Goal: Transaction & Acquisition: Book appointment/travel/reservation

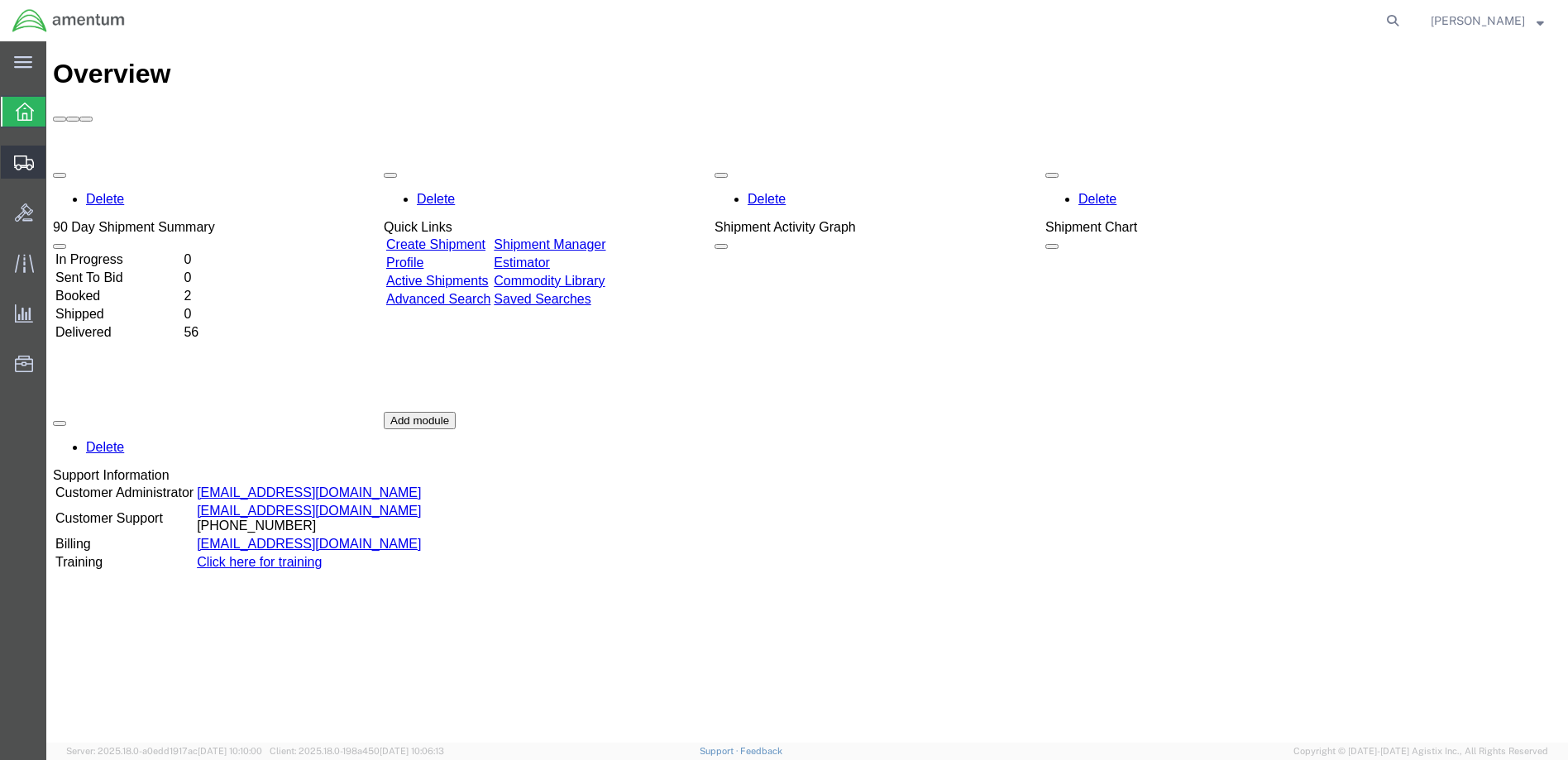
click at [0, 0] on span "Create Shipment" at bounding box center [0, 0] width 0 height 0
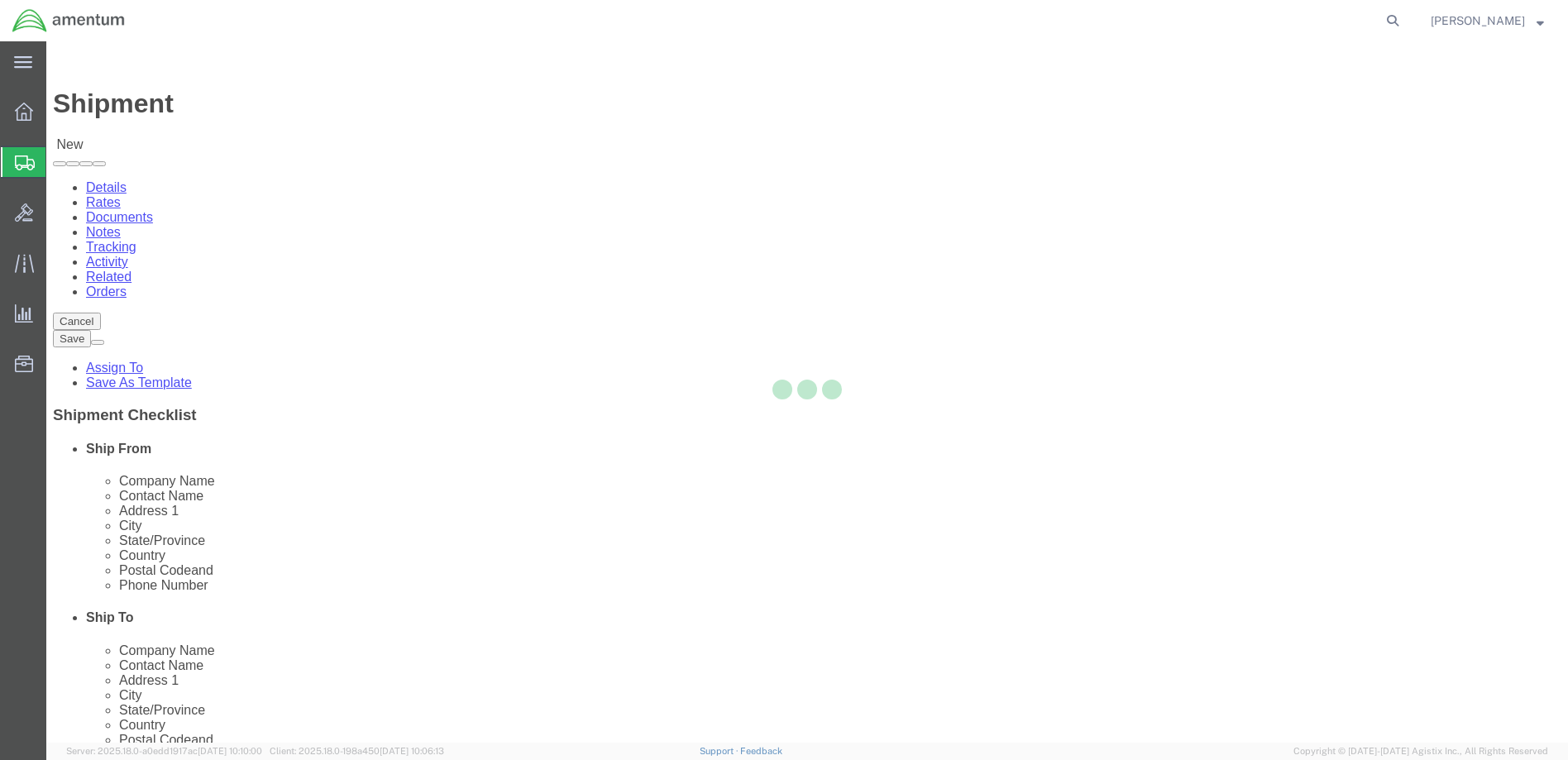
select select
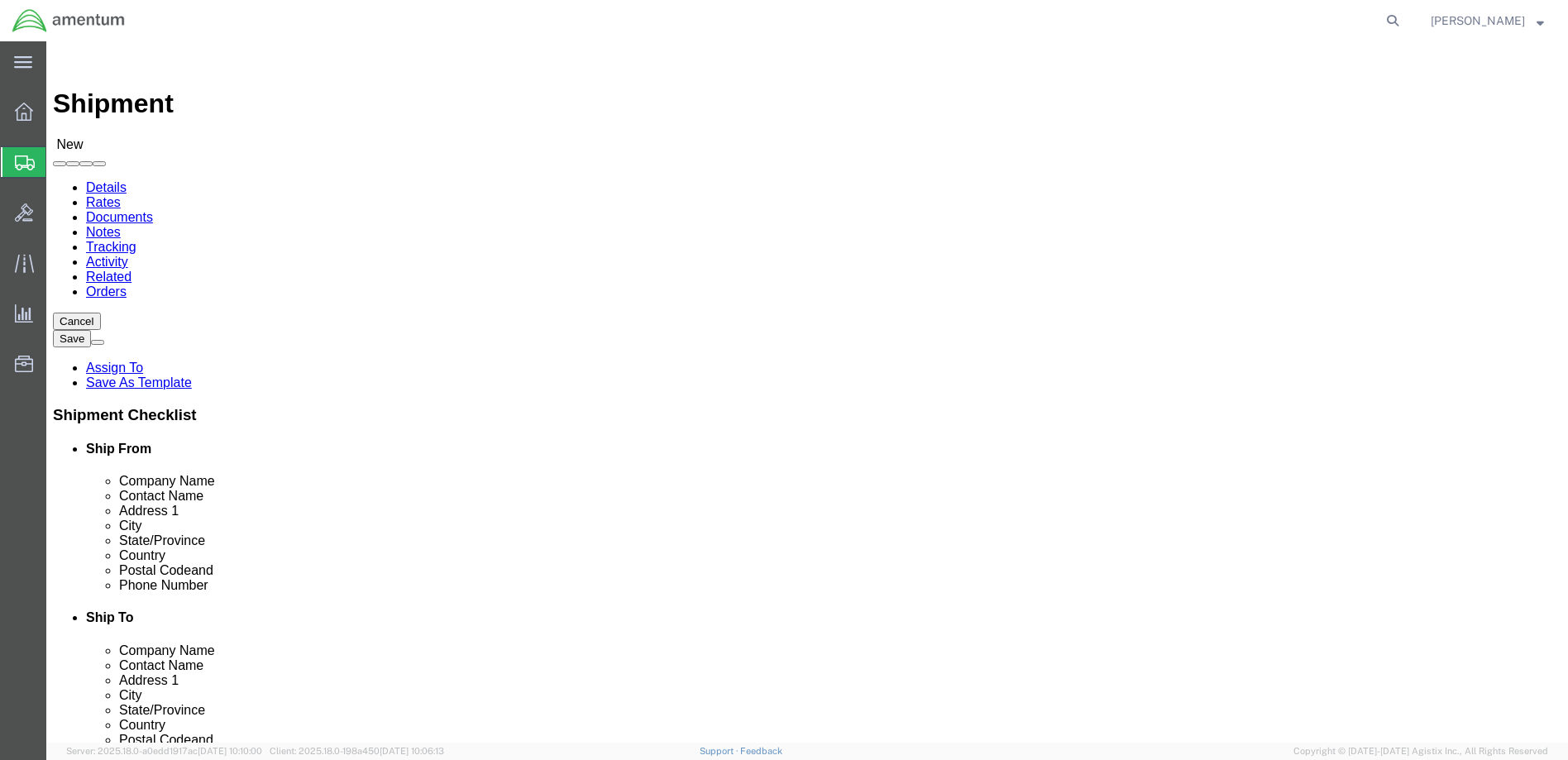
click body "Shipment New Details Rates Documents Notes Tracking Activity Related Orders Can…"
select select "MYPROFILE"
select select "WA"
click input "text"
type input "[PERSON_NAME]"
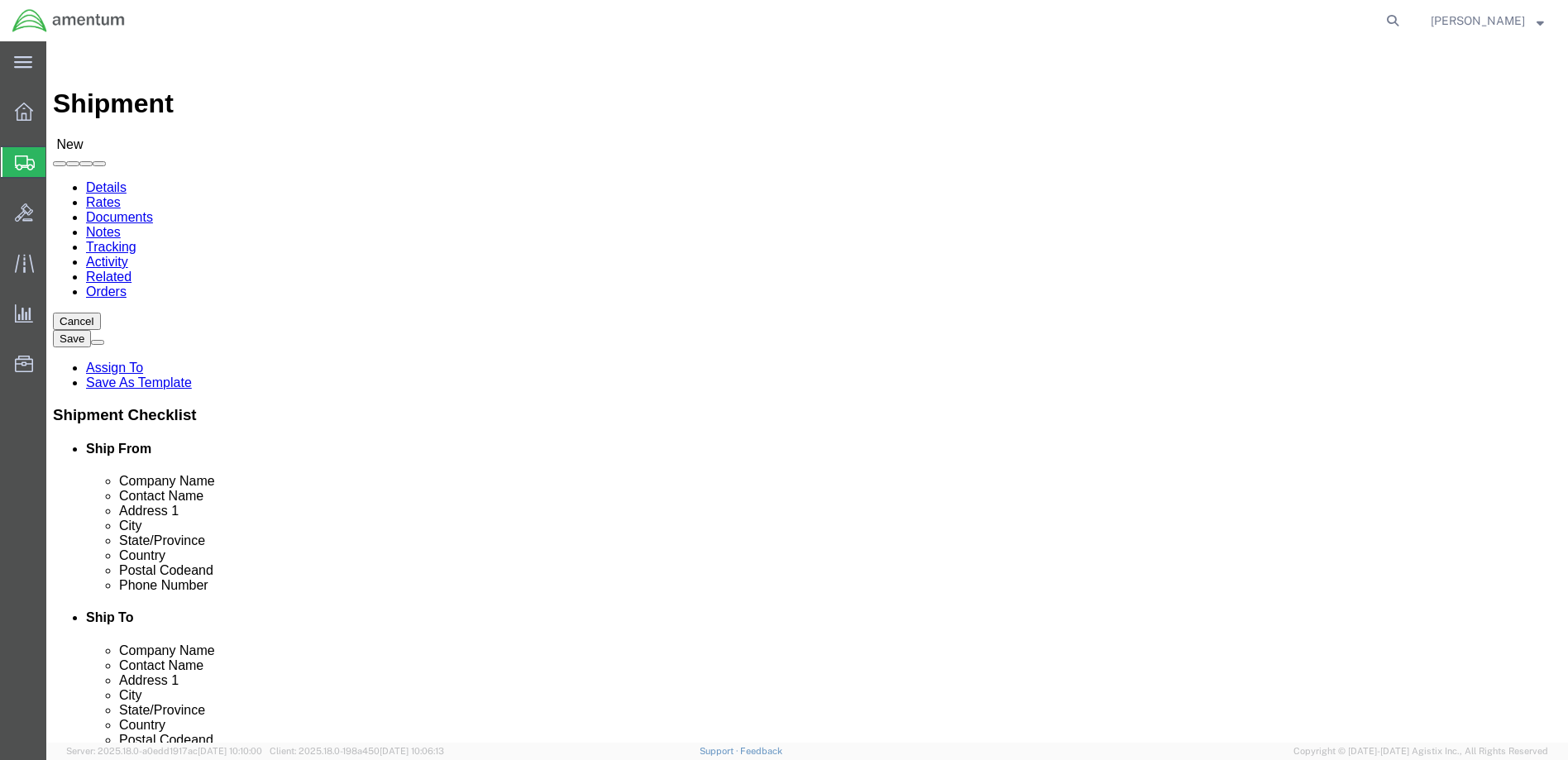
click p "- Amentum - ([PERSON_NAME]) [STREET_ADDRESS][PERSON_NAME]"
select select "CA"
type input "[PERSON_NAME]"
click input "text"
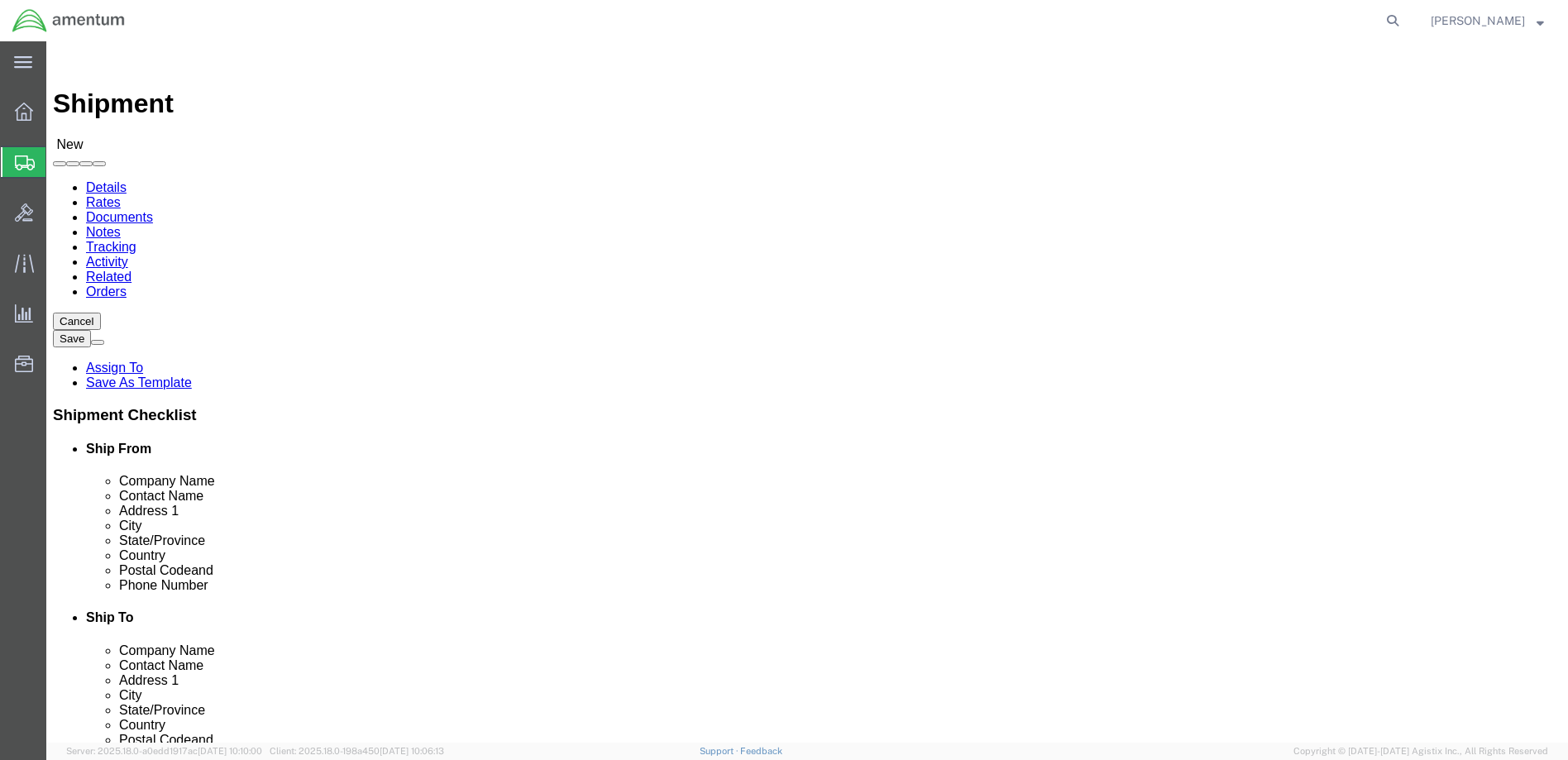
scroll to position [578, 0]
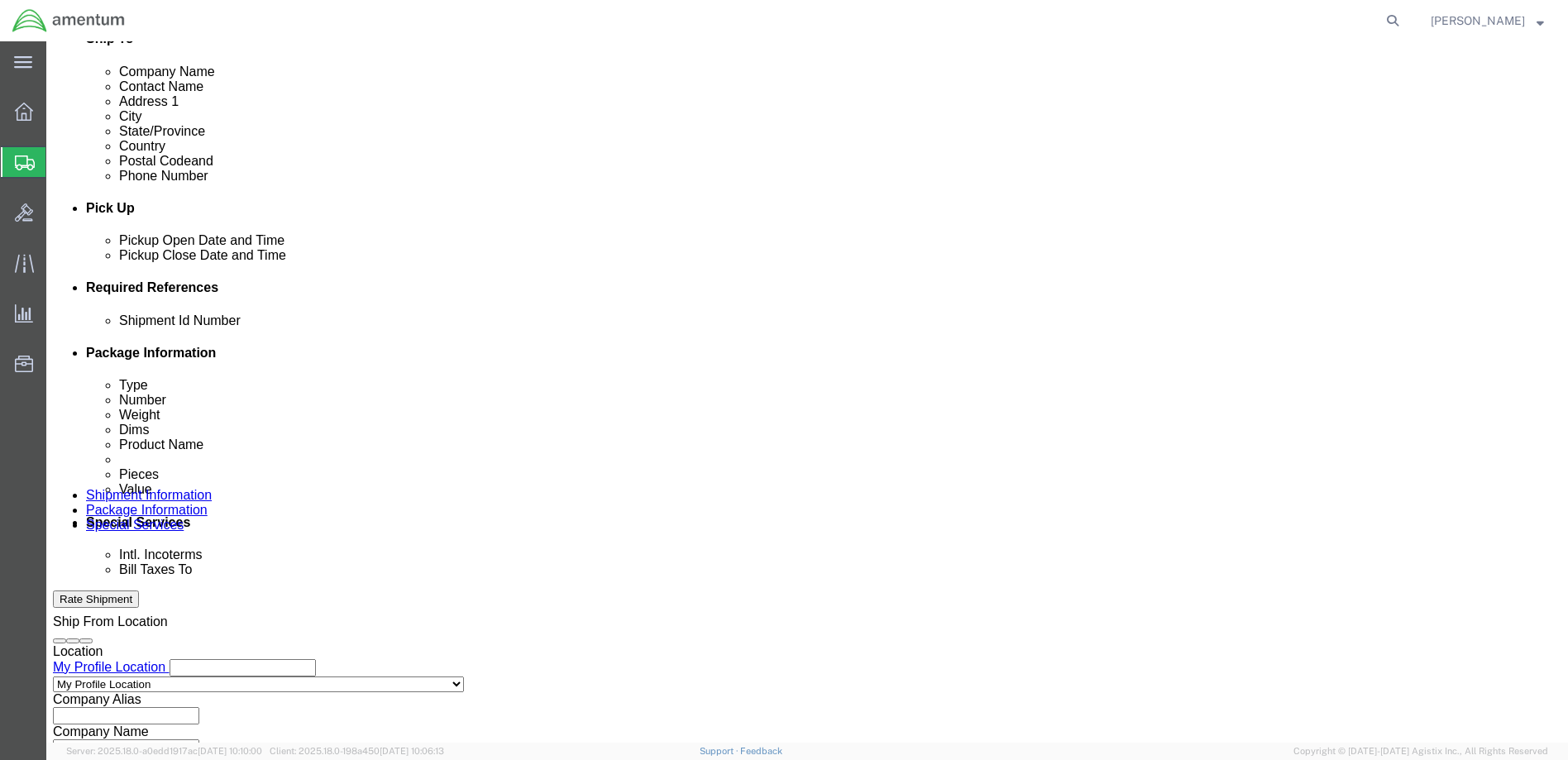
paste input "4999.R.2521.AW.AM.0F.YWKM.00"
type input "4999.R.2521.AW.AM.0F.YWKM.00"
click div "Ship From Location Location My Profile Location My Profile Location [PHONE_NUMB…"
click button "Continue"
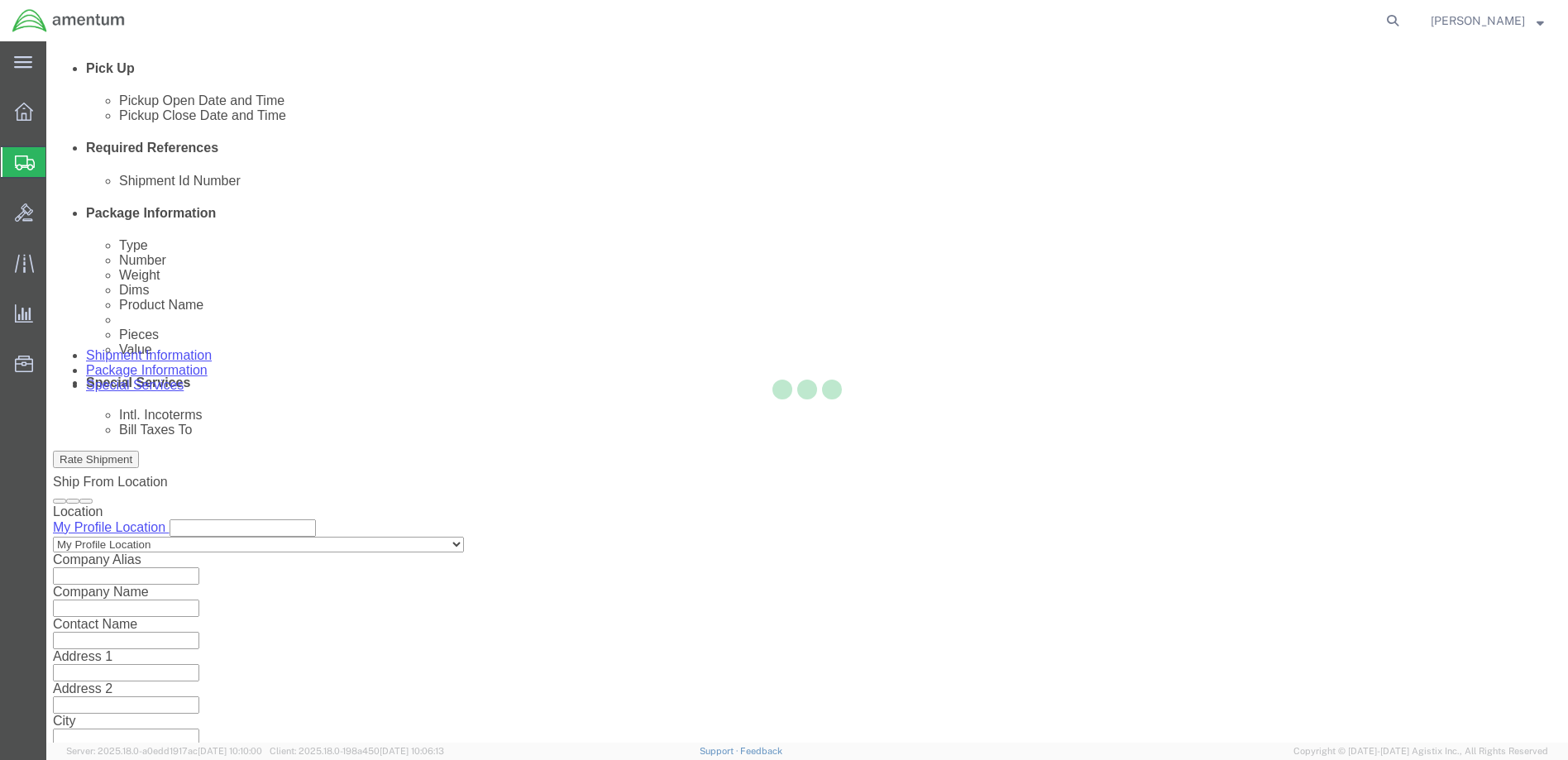
scroll to position [0, 0]
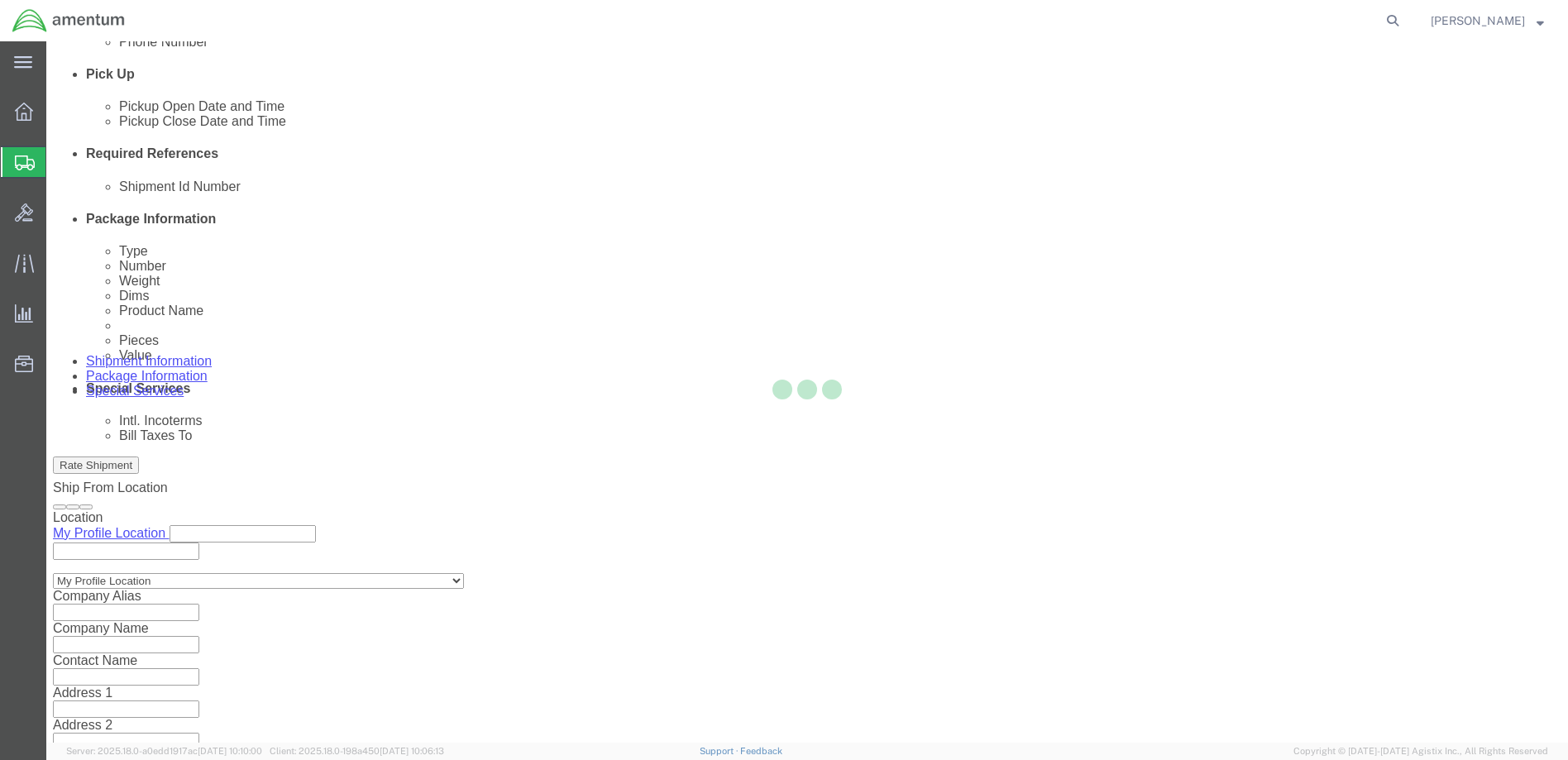
select select "CBOX"
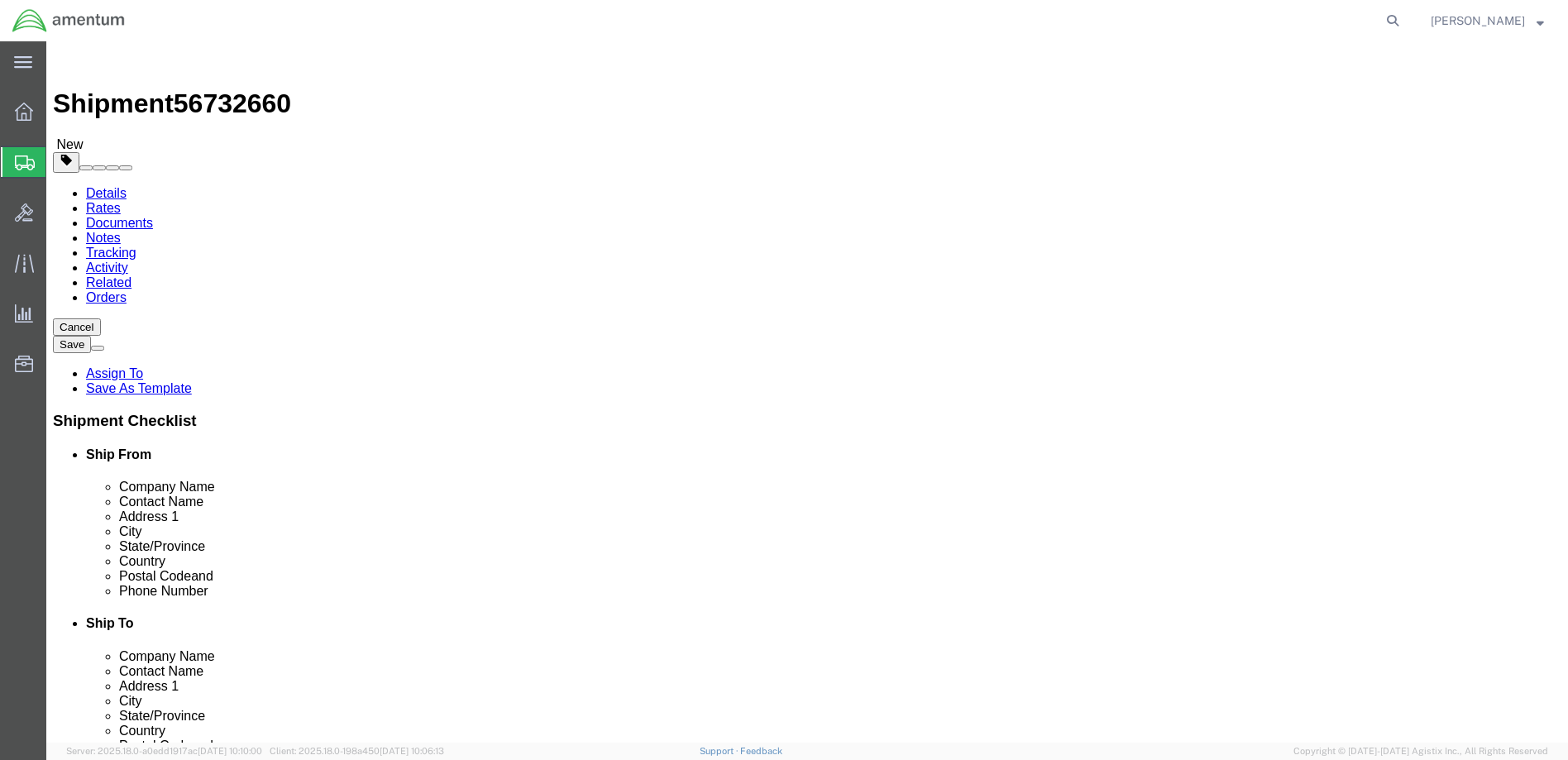
drag, startPoint x: 251, startPoint y: 380, endPoint x: 201, endPoint y: 381, distance: 50.0
click div "Weight 0.00 Select kgs lbs Ship. t°"
type input "28"
click input "text"
type input "32"
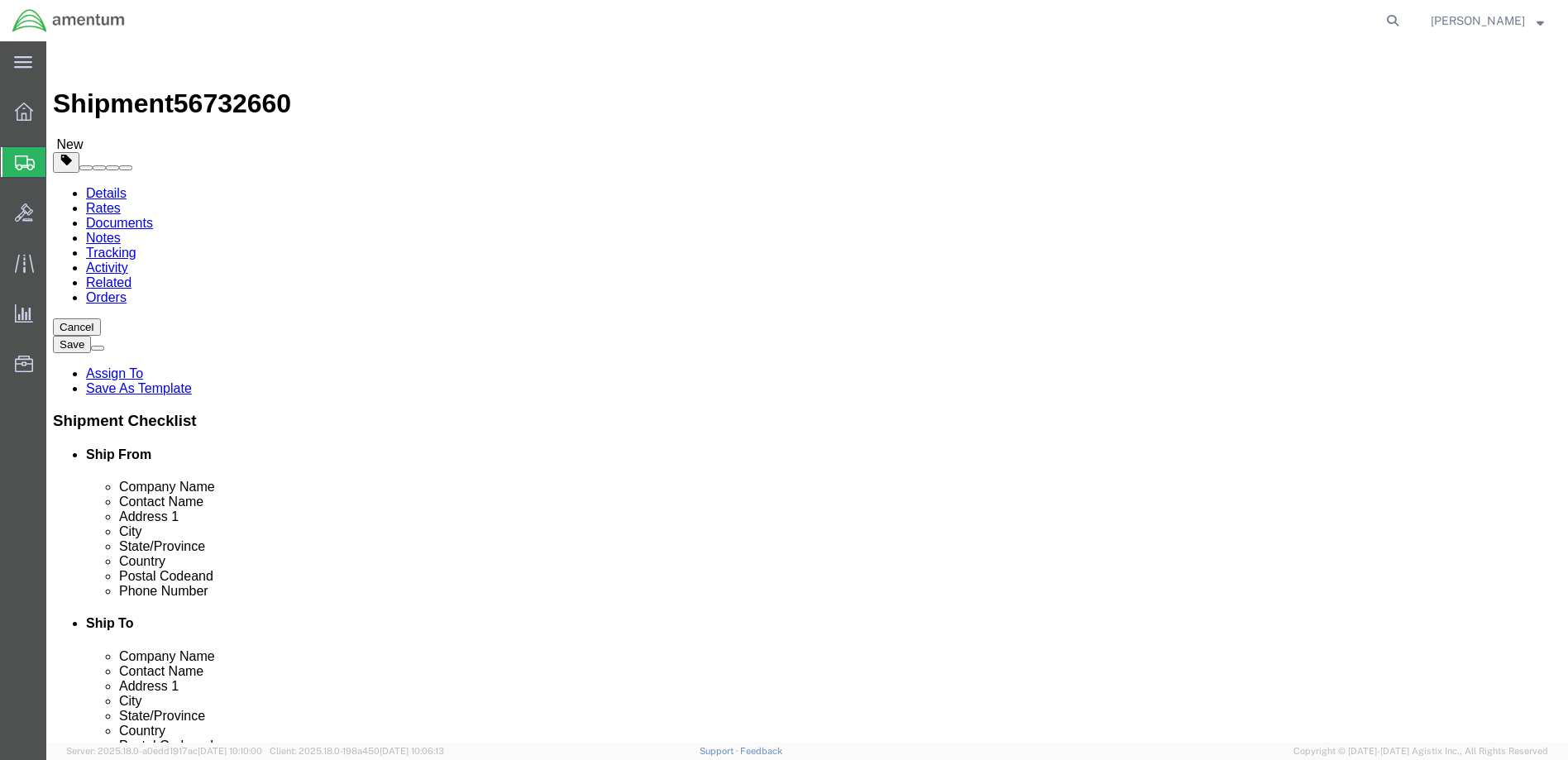
type input "24"
type input "13"
click link "Add Content"
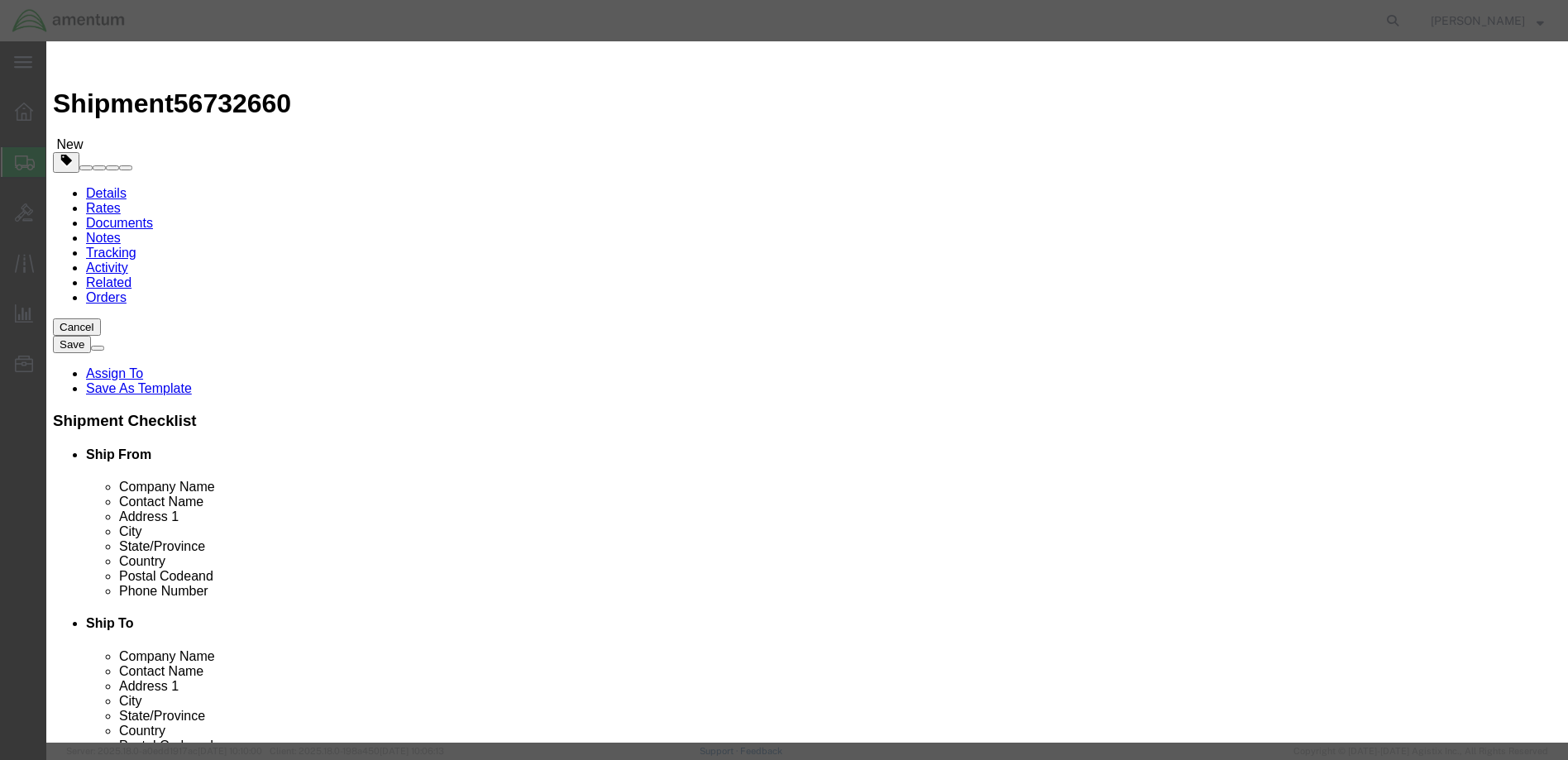
paste textarea "NIIN-4920-01-623-9206 S/N-M01EA17161"
click textarea "NIIN-4920-01-623-9206 S/N-M01EA17161"
type textarea "NIIN-4920-01-623-9206 S/N-M01EA17161"
drag, startPoint x: 506, startPoint y: 160, endPoint x: 459, endPoint y: 158, distance: 47.0
click div "Pieces 0 Select Bag Barrels 100Board Feet Bottle Box Blister Pack Carats Can Ca…"
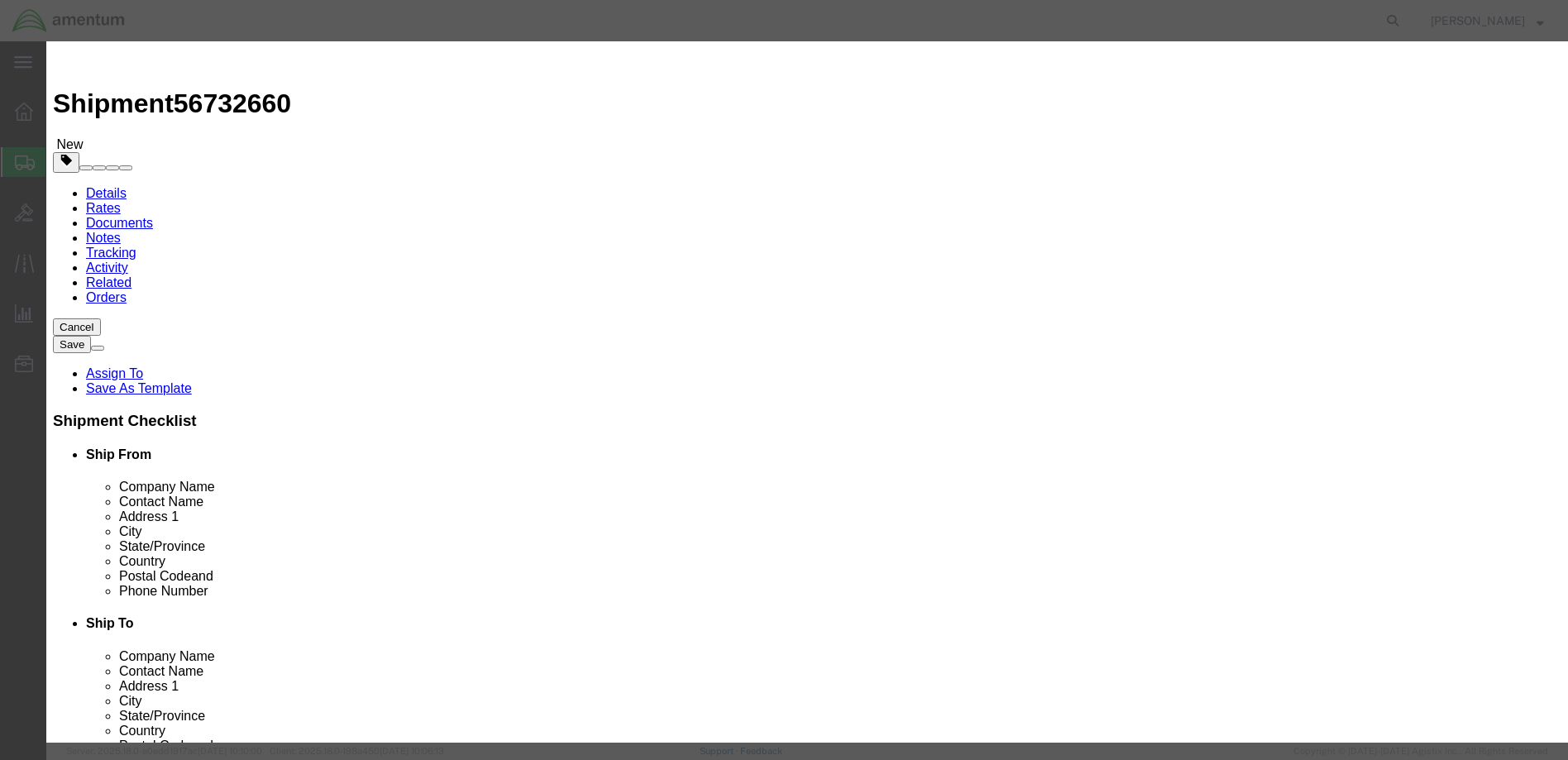
type input "1"
click input "text"
type input "5250.00"
click input "text"
type input "NRP, GAS MONITOR"
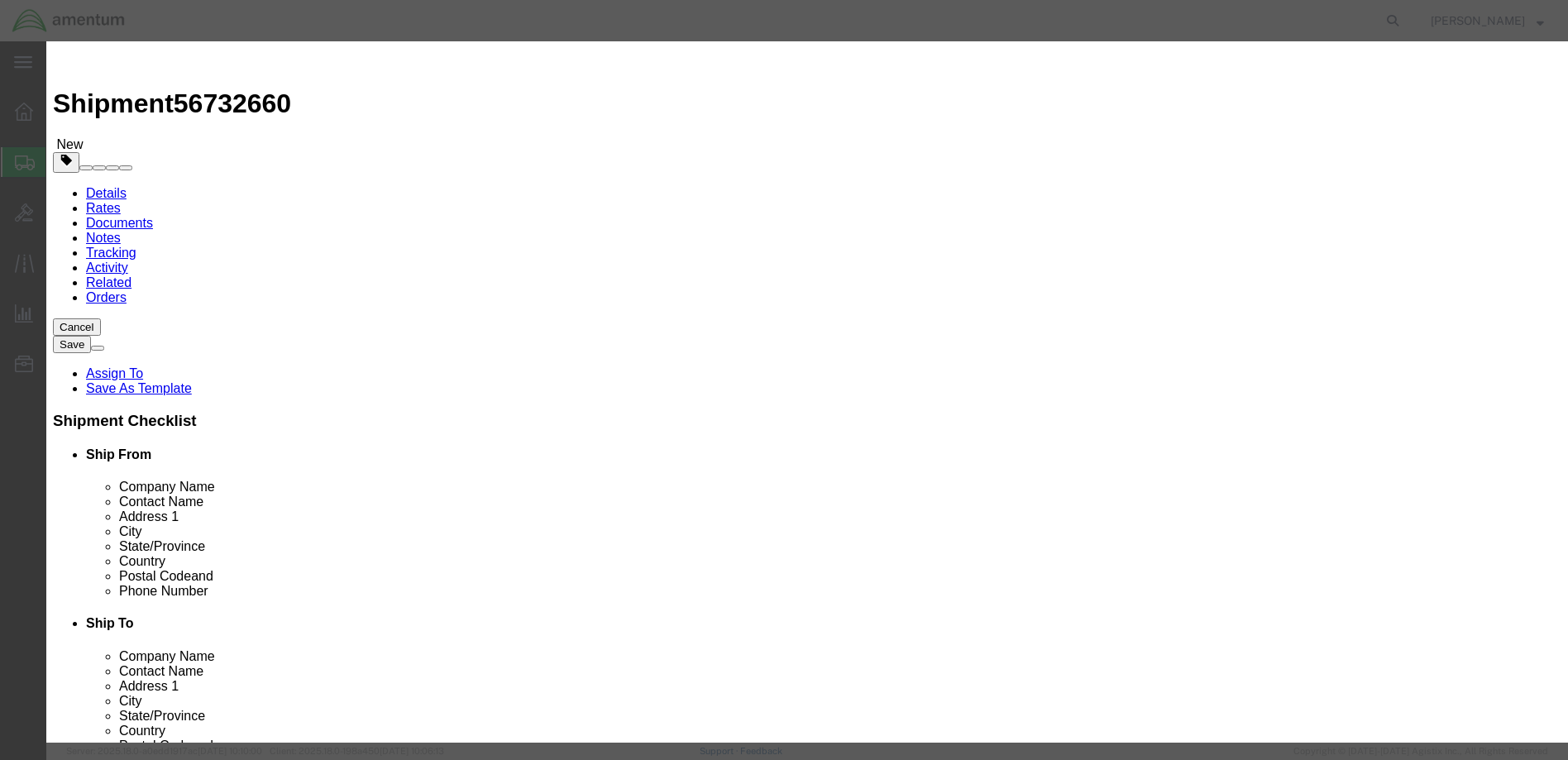
click button "Save & Close"
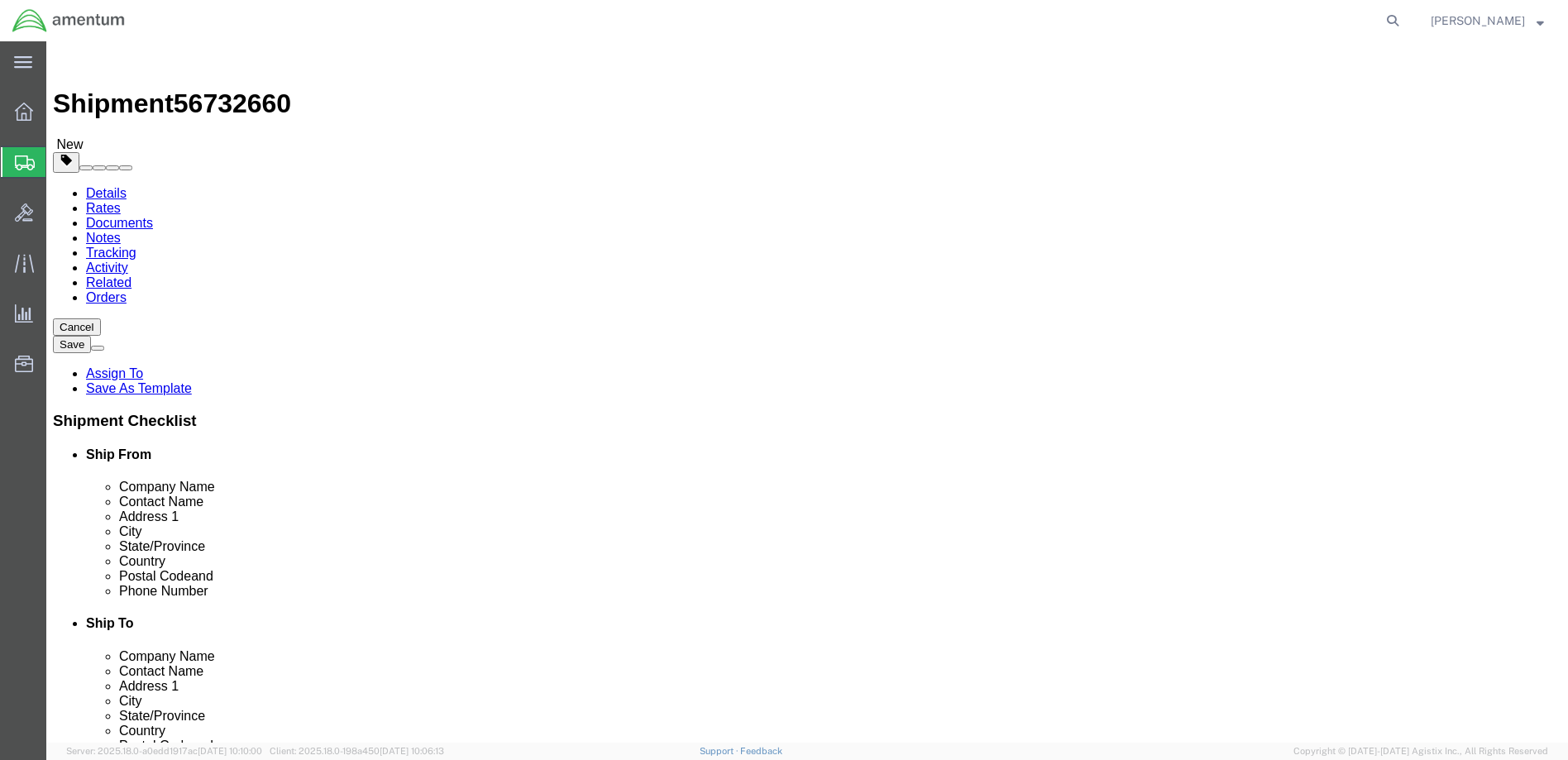
click button "Rate Shipment"
